Goal: Check status: Check status

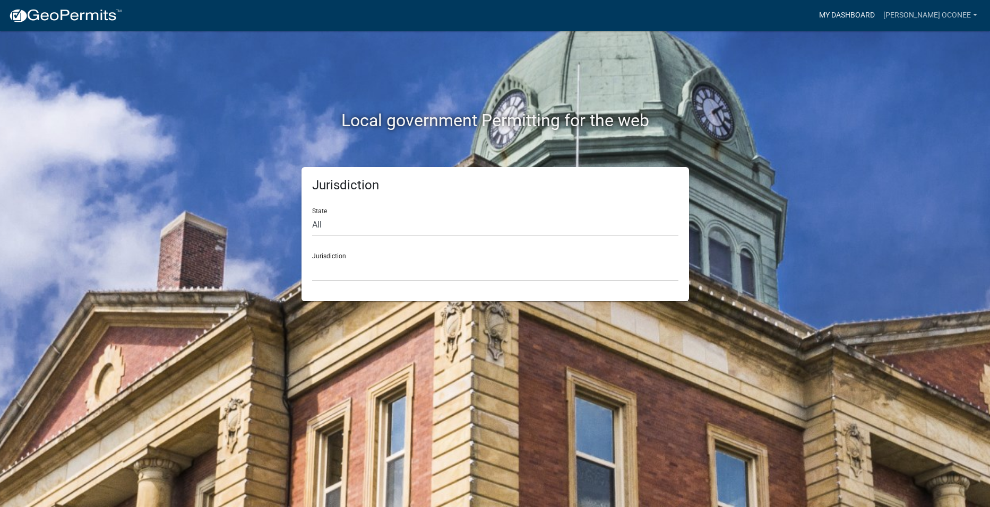
click at [879, 12] on link "My Dashboard" at bounding box center [847, 15] width 64 height 20
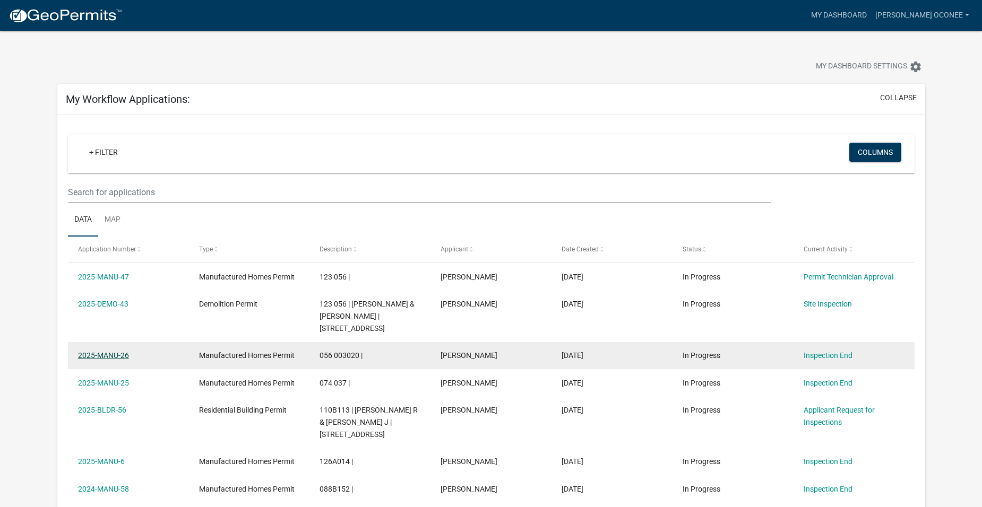
click at [94, 351] on link "2025-MANU-26" at bounding box center [103, 355] width 51 height 8
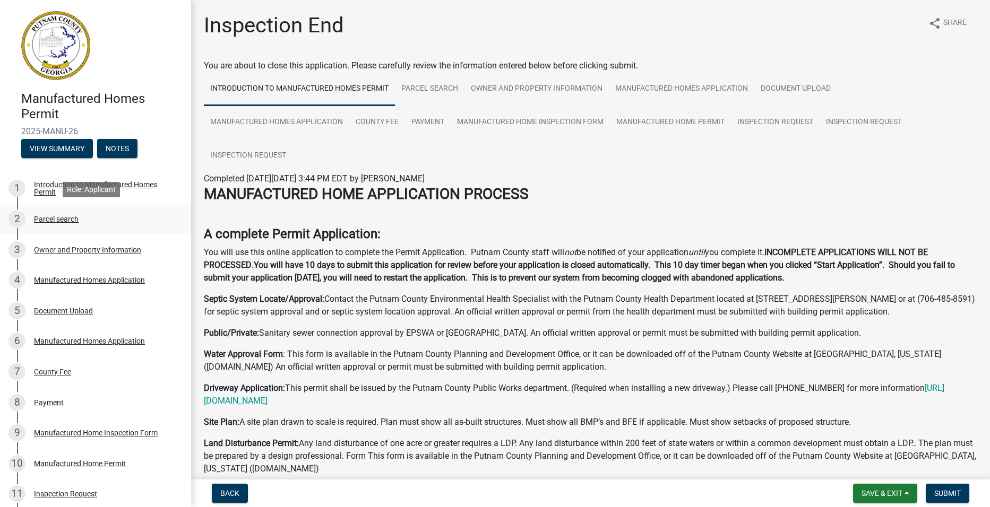
click at [53, 219] on div "Parcel search" at bounding box center [56, 218] width 45 height 7
